Goal: Task Accomplishment & Management: Use online tool/utility

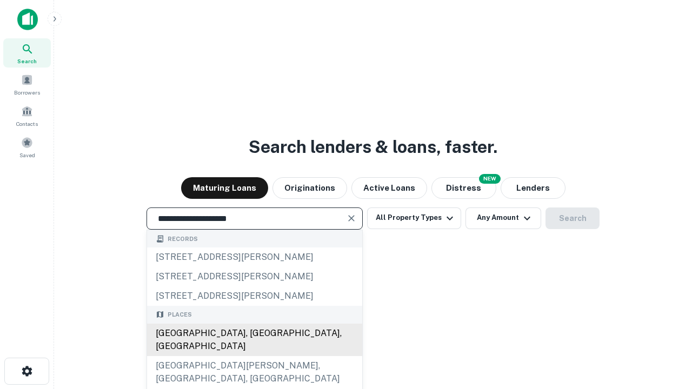
click at [254, 356] on div "[GEOGRAPHIC_DATA], [GEOGRAPHIC_DATA], [GEOGRAPHIC_DATA]" at bounding box center [254, 340] width 215 height 32
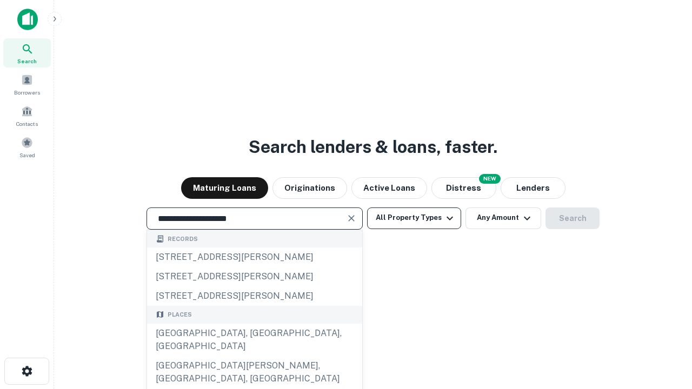
type input "**********"
click at [414, 218] on button "All Property Types" at bounding box center [414, 219] width 94 height 22
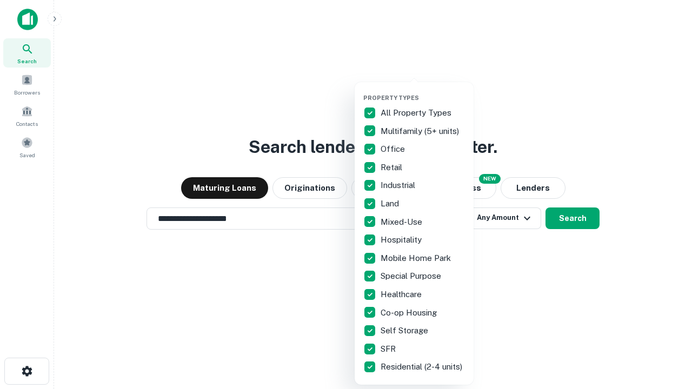
click at [423, 91] on button "button" at bounding box center [422, 91] width 119 height 1
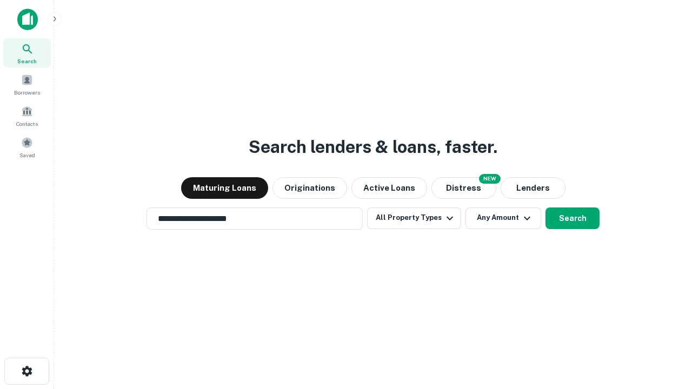
scroll to position [17, 0]
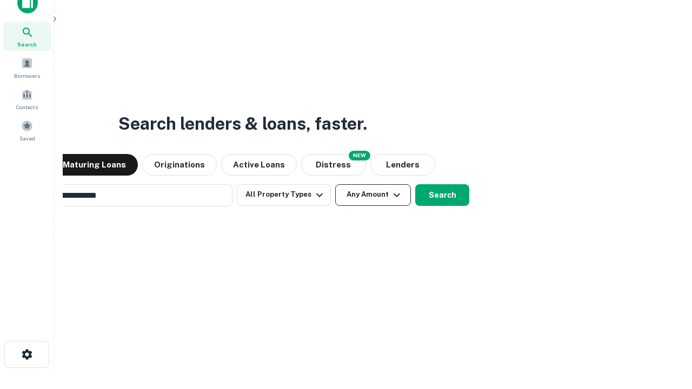
click at [335, 184] on button "Any Amount" at bounding box center [373, 195] width 76 height 22
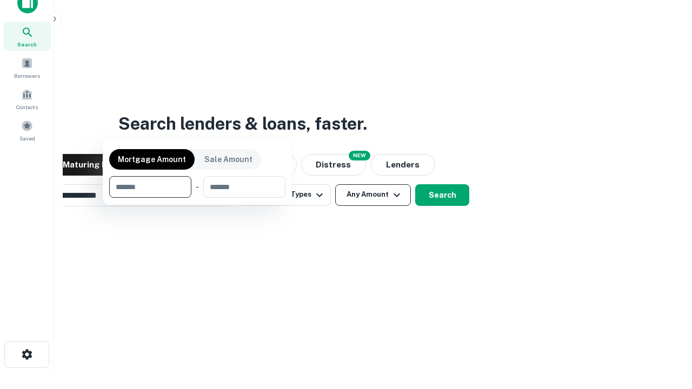
scroll to position [17, 0]
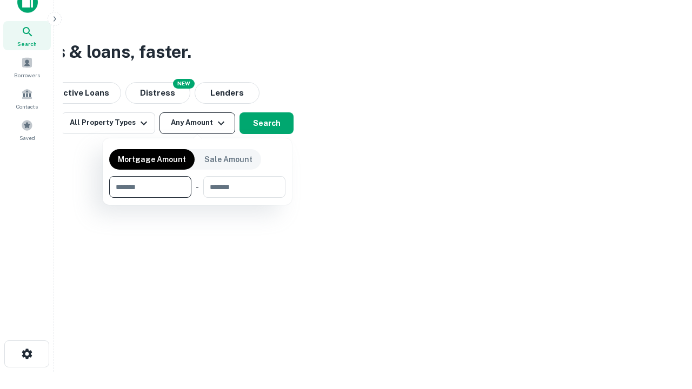
type input "*******"
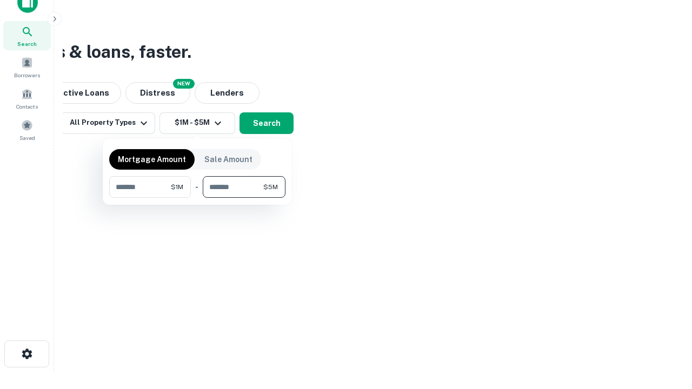
type input "*******"
click at [197, 198] on button "button" at bounding box center [197, 198] width 176 height 1
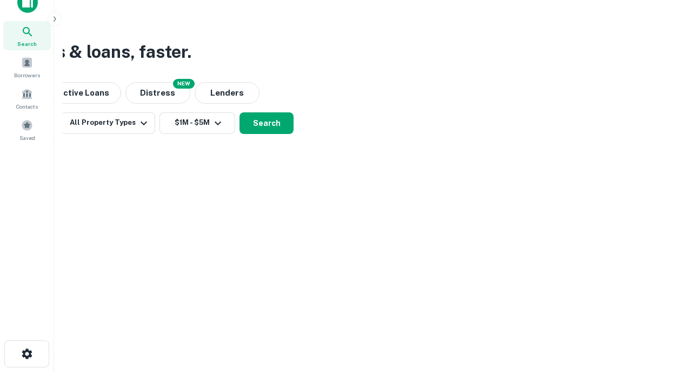
scroll to position [0, 0]
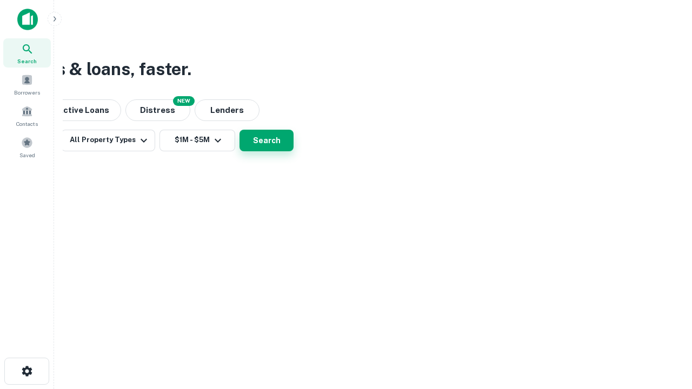
click at [294, 151] on button "Search" at bounding box center [267, 141] width 54 height 22
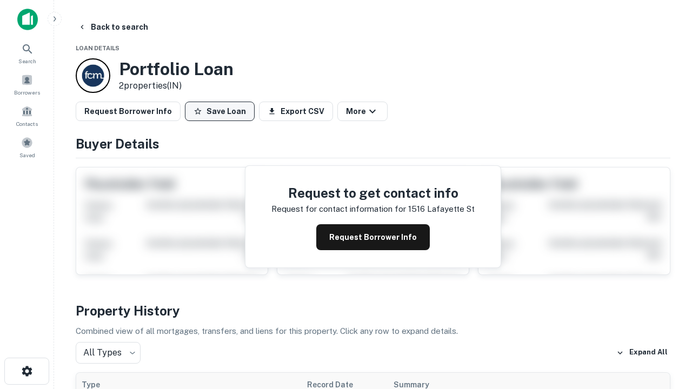
click at [220, 111] on button "Save Loan" at bounding box center [220, 111] width 70 height 19
click at [222, 111] on button "Loan Saved" at bounding box center [222, 111] width 75 height 19
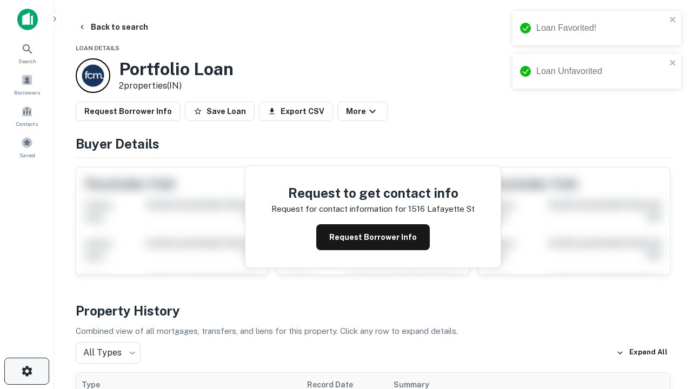
click at [26, 372] on icon "button" at bounding box center [27, 371] width 13 height 13
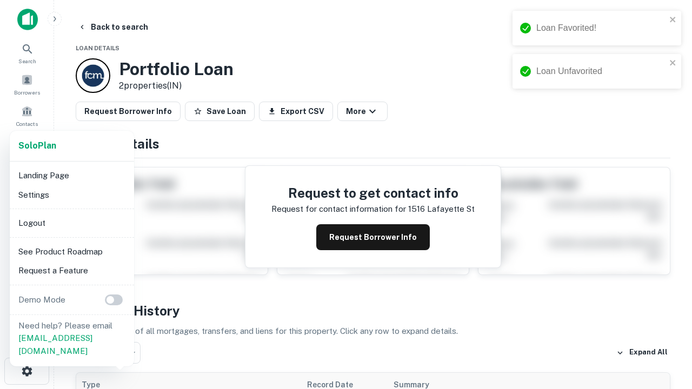
click at [71, 223] on li "Logout" at bounding box center [72, 223] width 116 height 19
